Goal: Find contact information: Find contact information

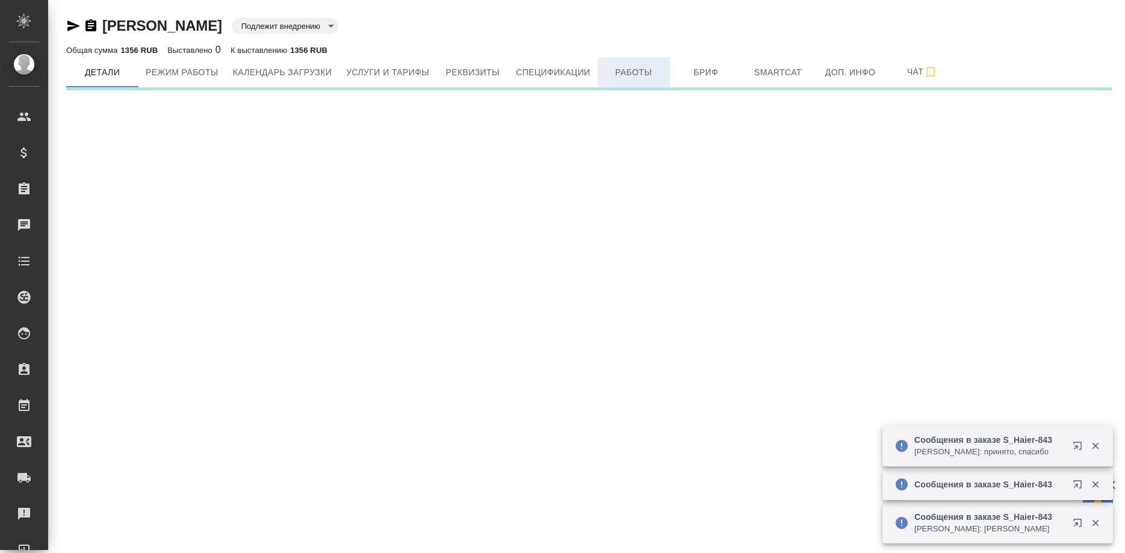
click at [630, 75] on span "Работы" at bounding box center [634, 72] width 58 height 15
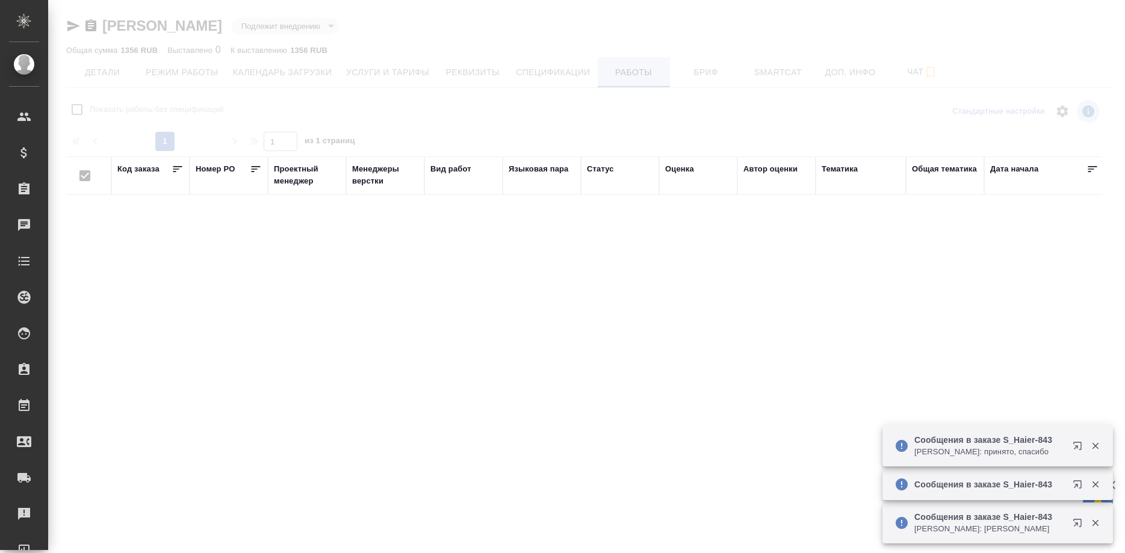
checkbox input "false"
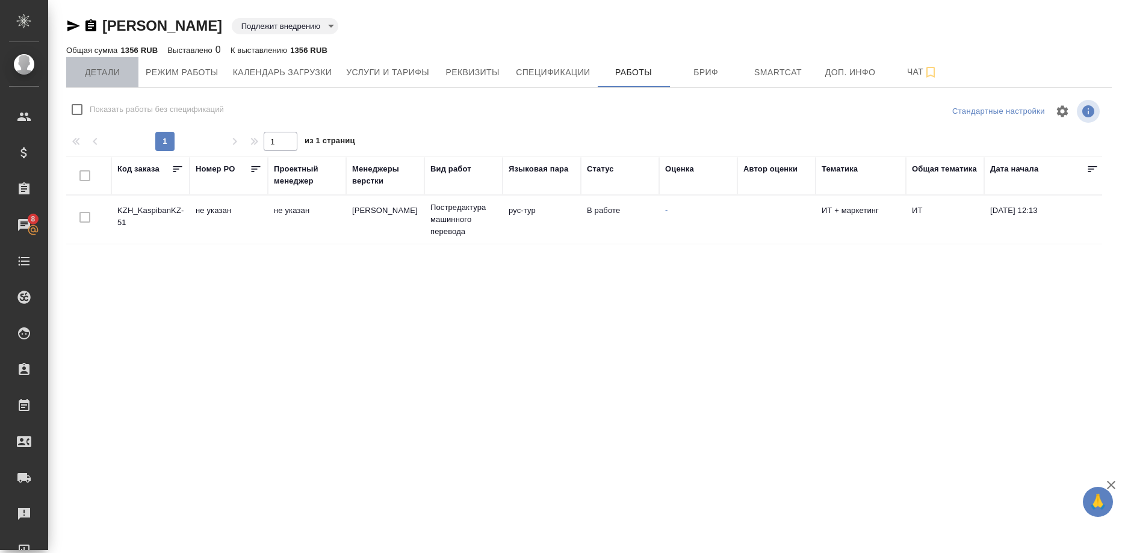
click at [84, 73] on span "Детали" at bounding box center [102, 72] width 58 height 15
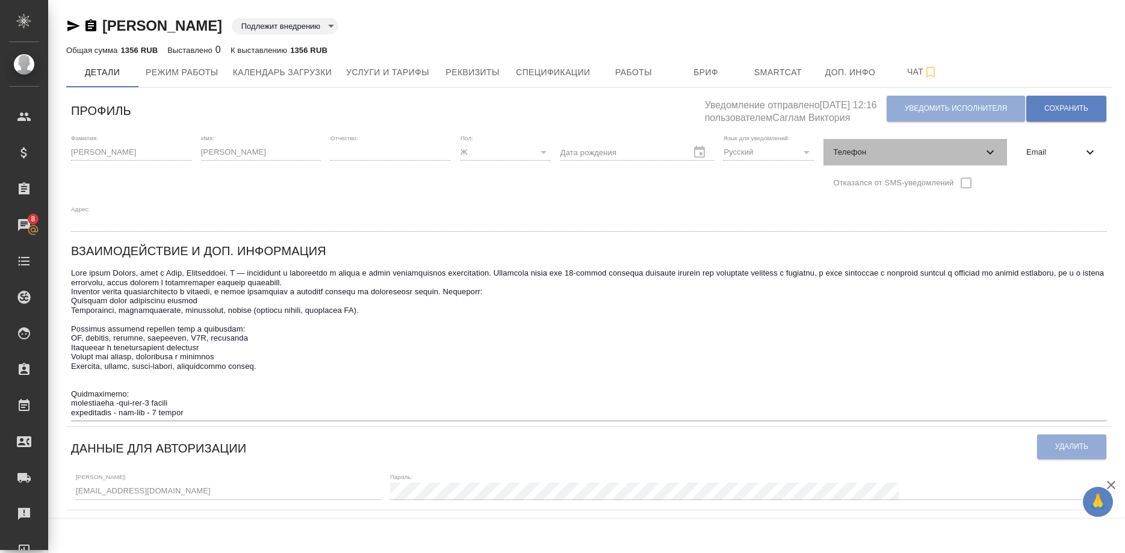
click at [875, 152] on span "Телефон" at bounding box center [908, 152] width 150 height 12
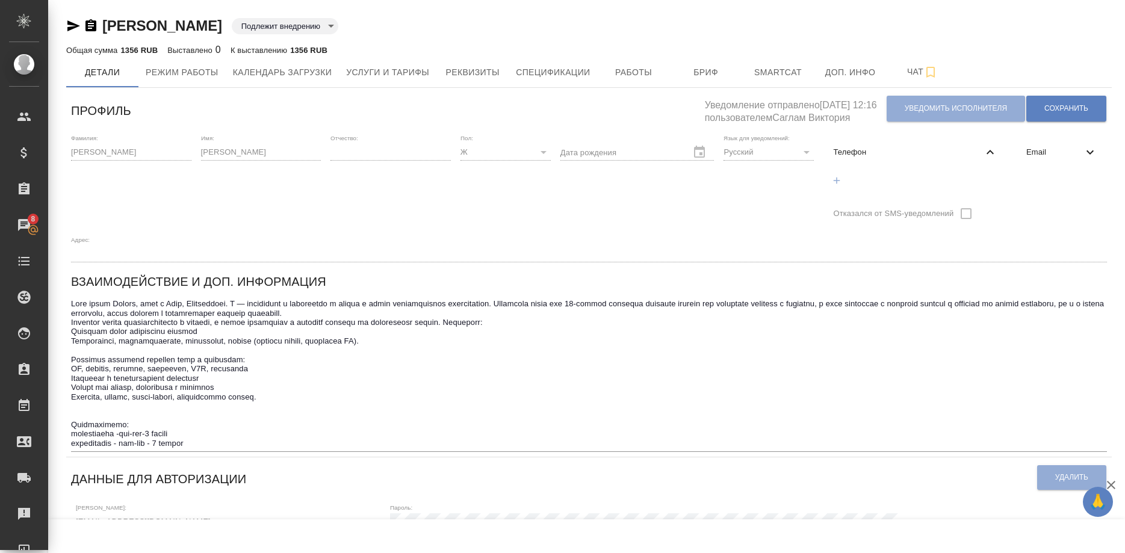
click at [1027, 152] on span "Email" at bounding box center [1055, 152] width 57 height 12
